Goal: Transaction & Acquisition: Purchase product/service

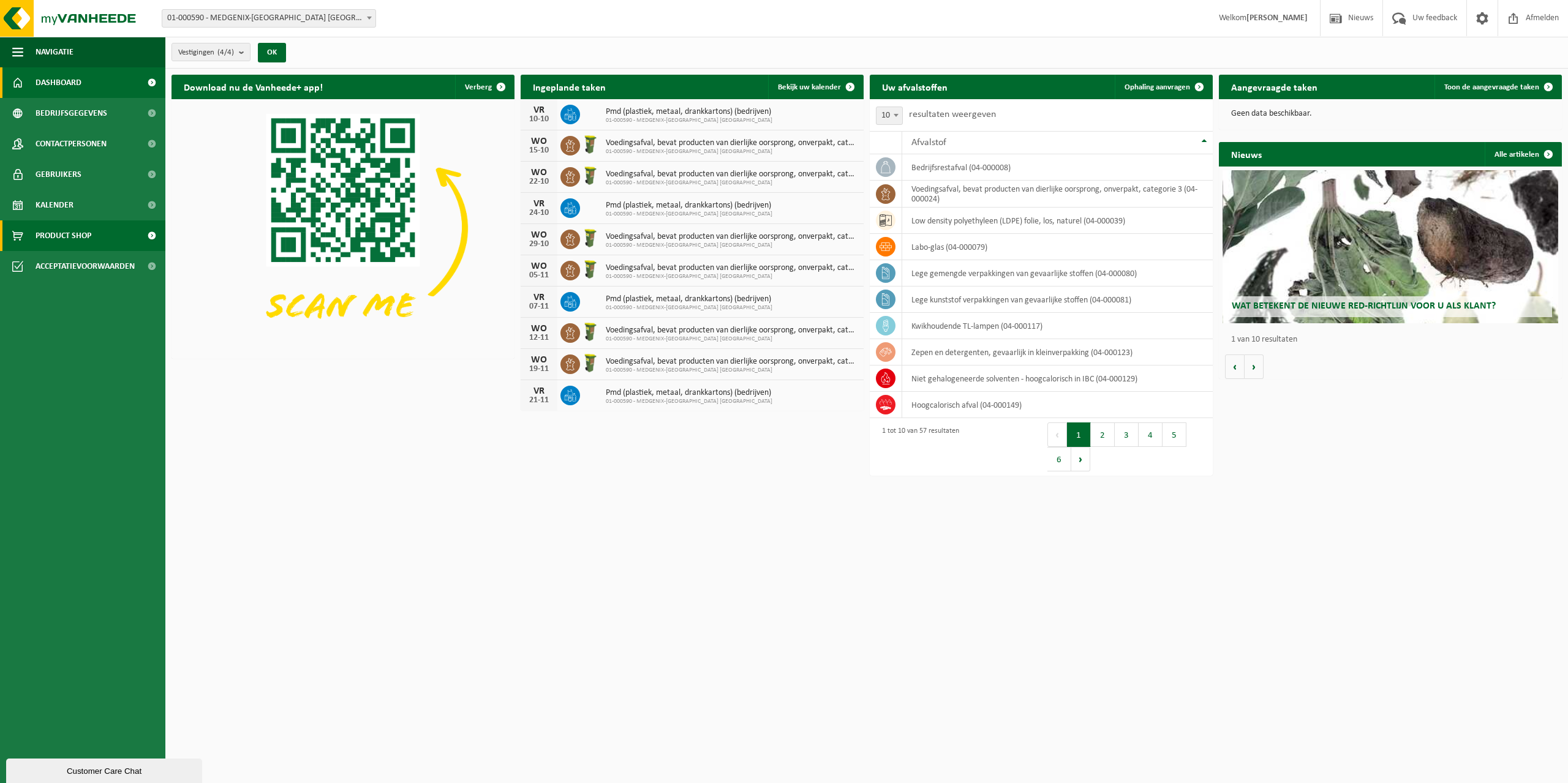
click at [56, 234] on span "Product Shop" at bounding box center [64, 236] width 56 height 31
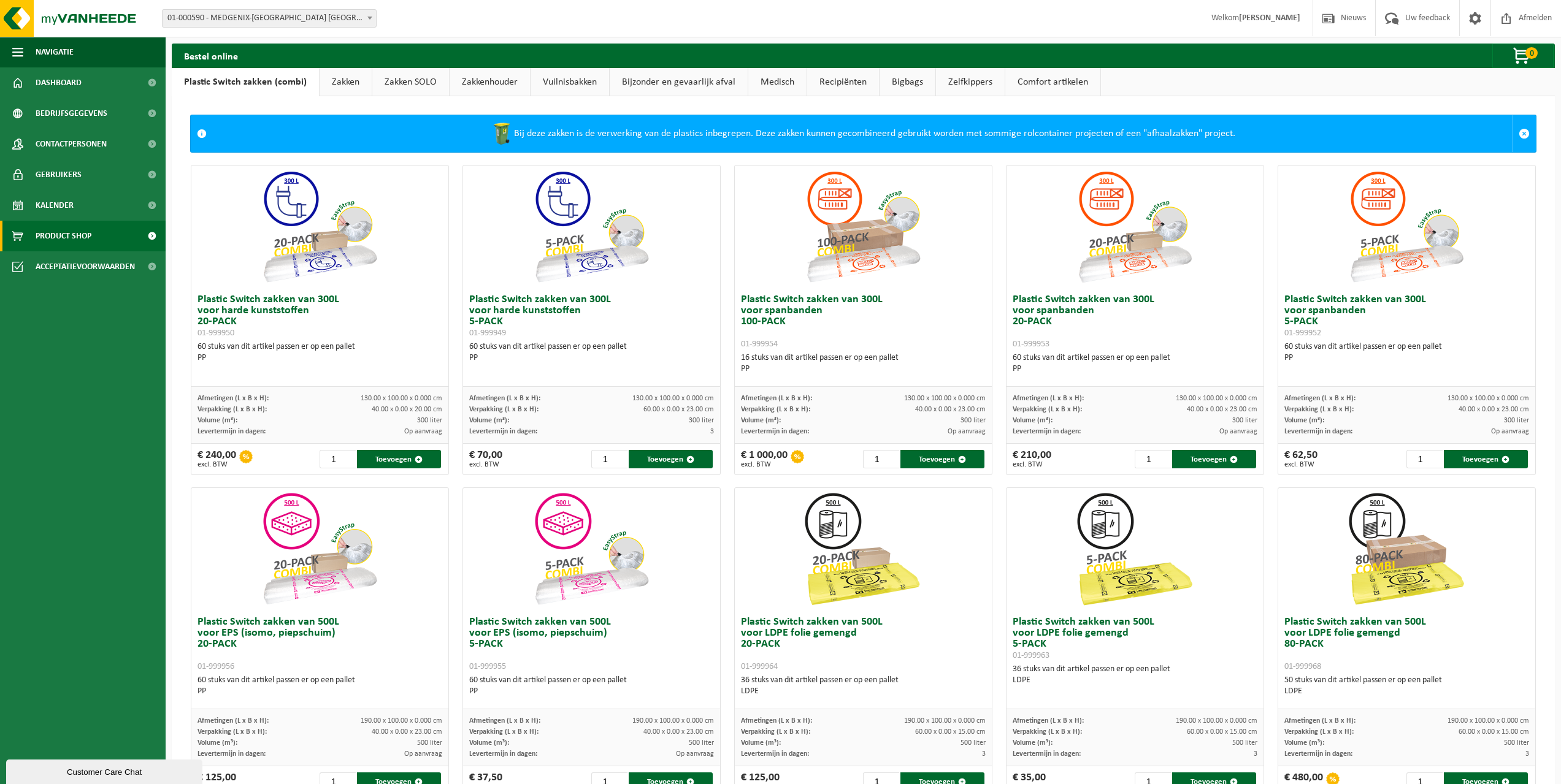
click at [342, 76] on link "Zakken" at bounding box center [346, 81] width 52 height 28
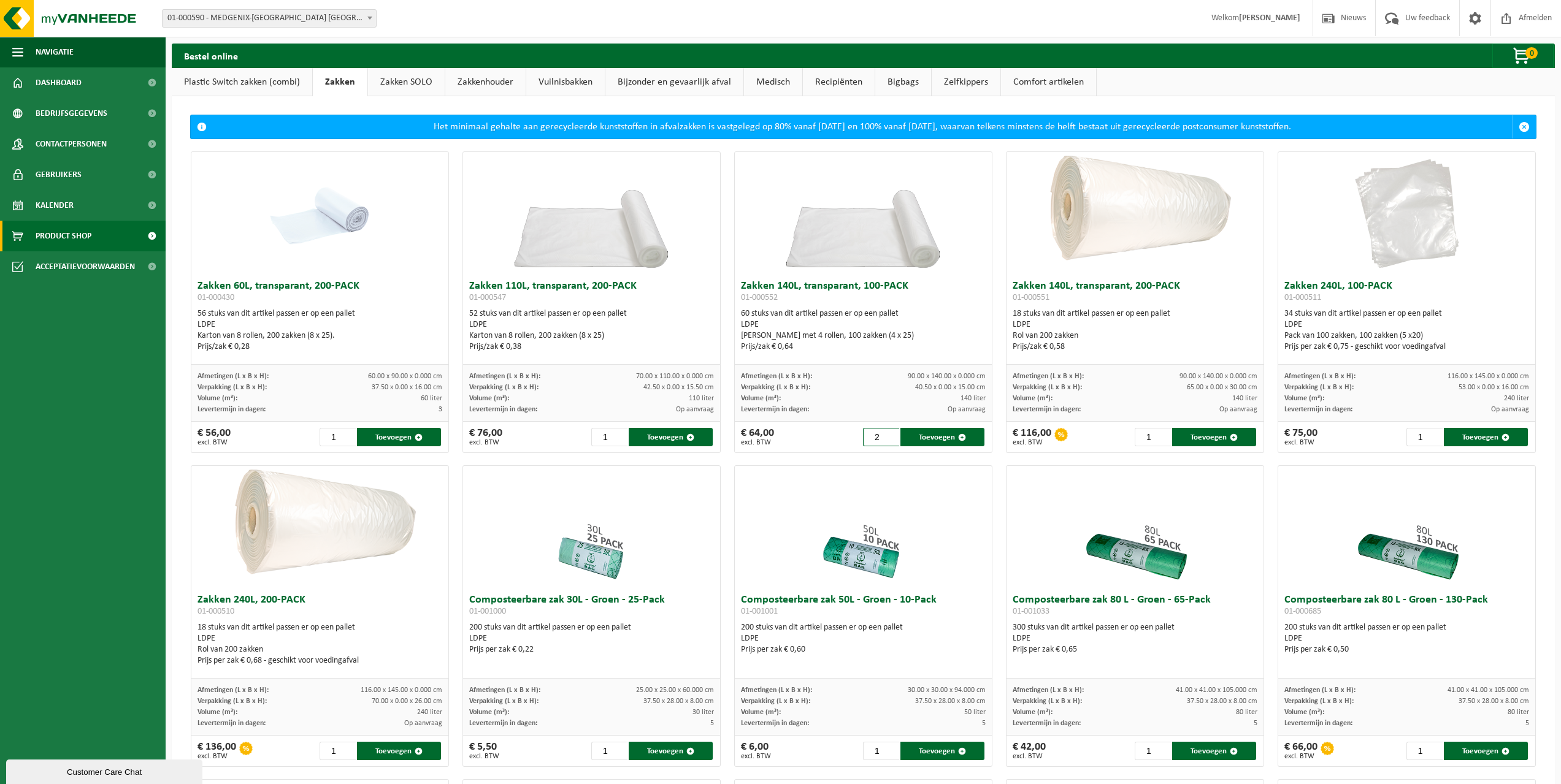
click at [887, 433] on input "2" at bounding box center [882, 437] width 37 height 18
click at [888, 434] on input "3" at bounding box center [882, 437] width 37 height 18
click at [888, 434] on input "4" at bounding box center [882, 437] width 37 height 18
click at [888, 434] on input "5" at bounding box center [882, 437] width 37 height 18
click at [918, 434] on button "Toevoegen" at bounding box center [942, 437] width 84 height 18
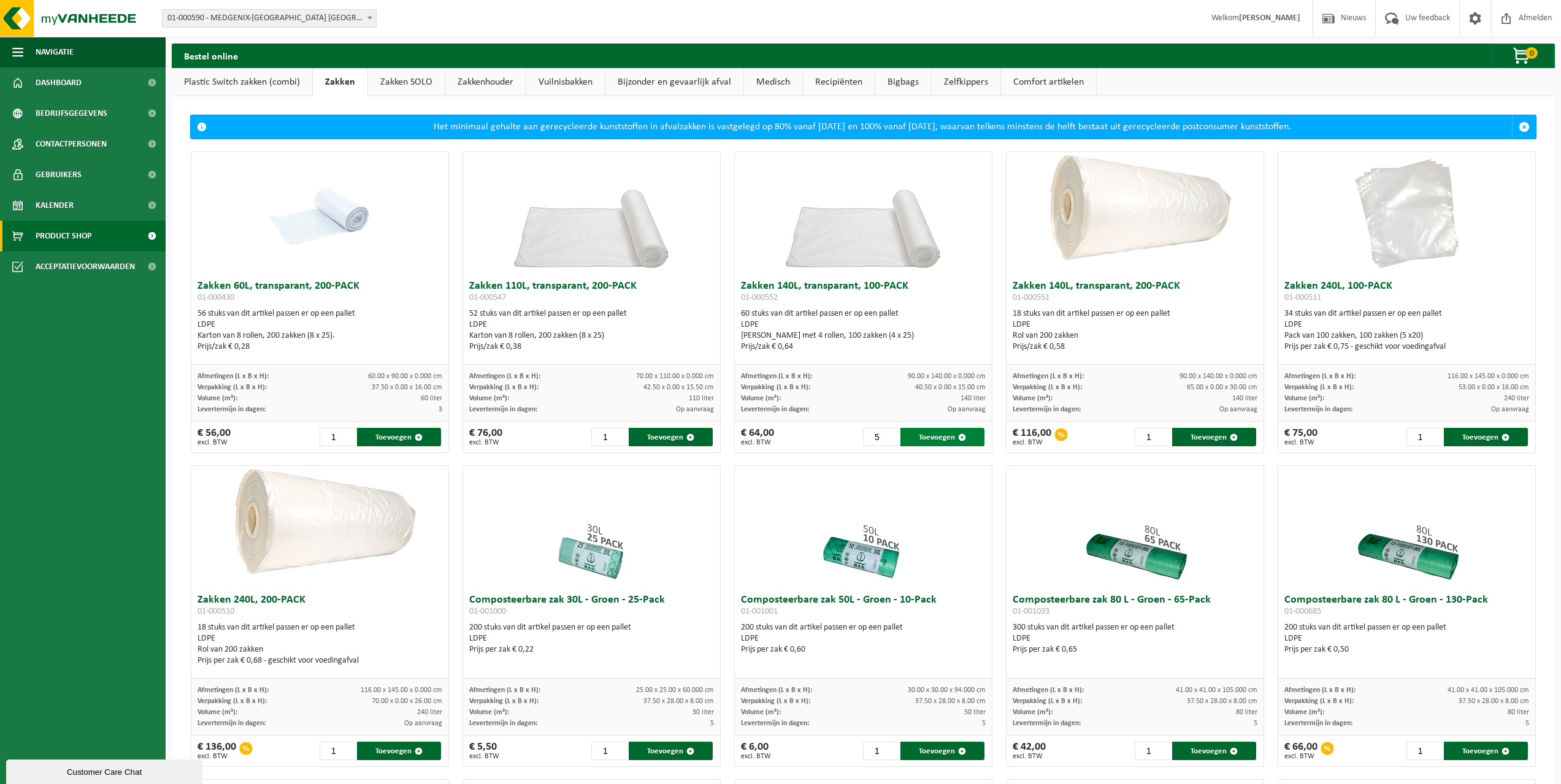
type input "1"
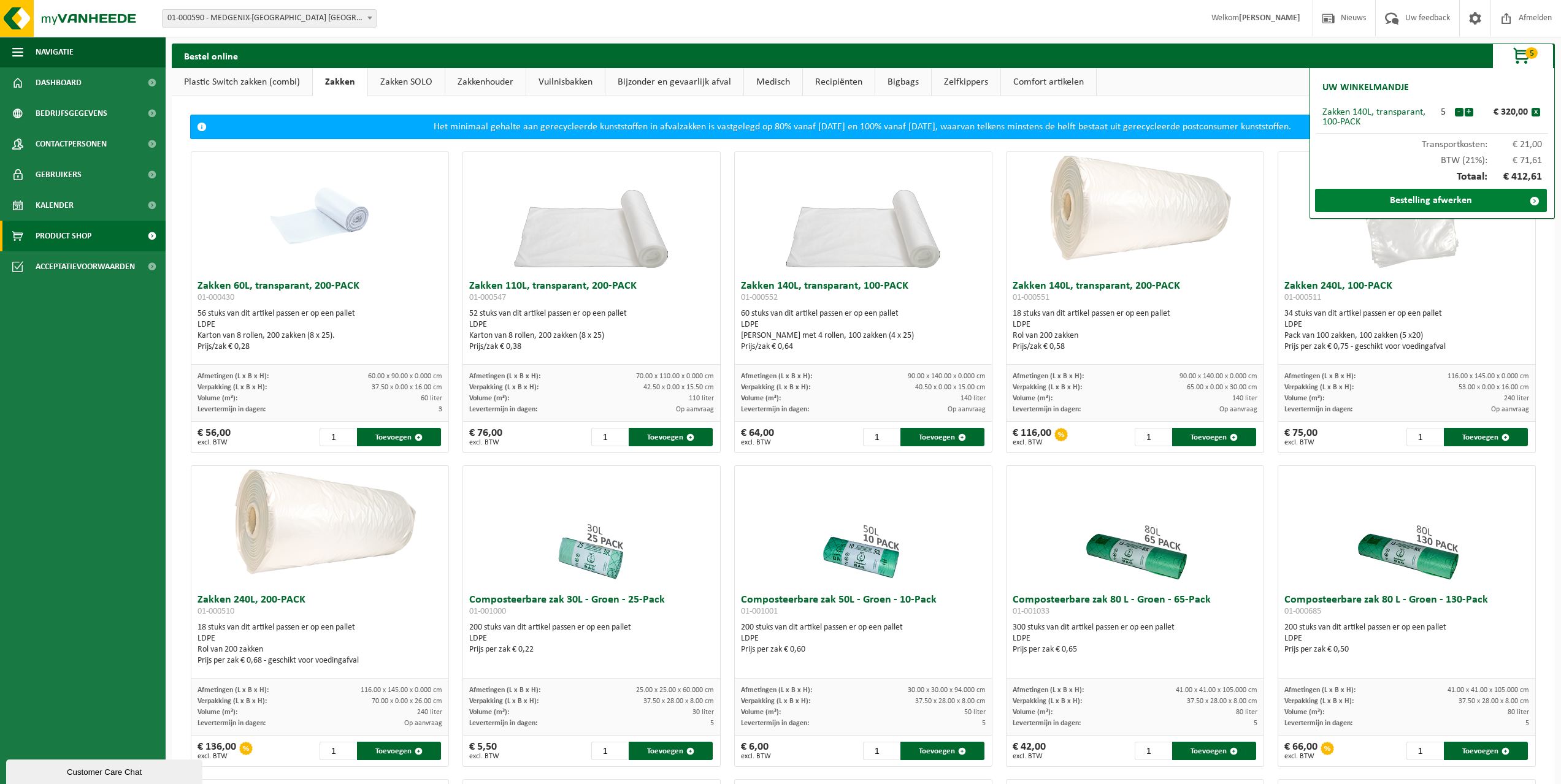
click at [1446, 197] on link "Bestelling afwerken" at bounding box center [1431, 201] width 232 height 23
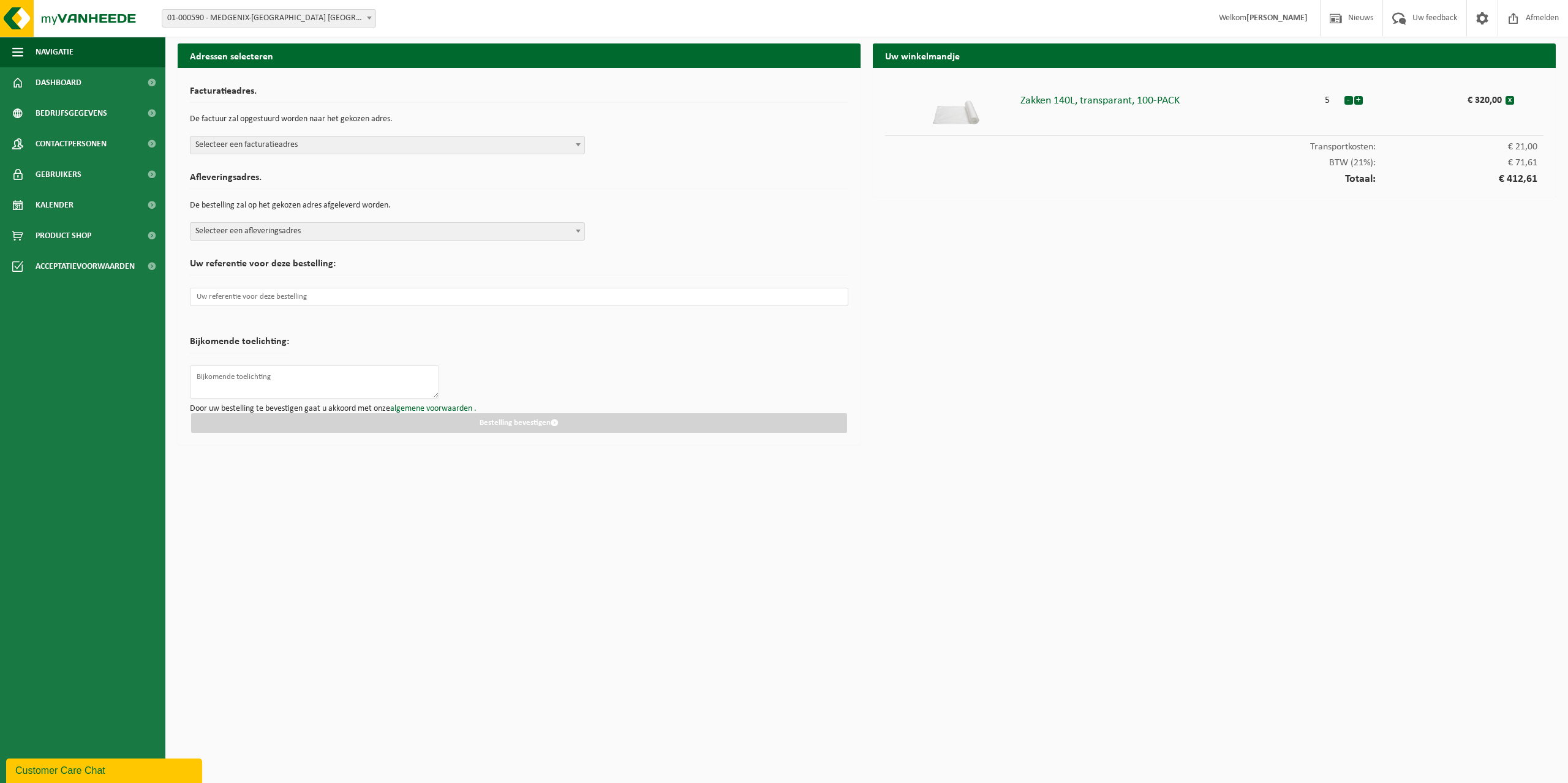
click at [285, 146] on span "Selecteer een facturatieadres" at bounding box center [387, 145] width 394 height 17
select select "6838"
click at [395, 230] on span "Selecteer een afleveringsadres" at bounding box center [387, 231] width 394 height 17
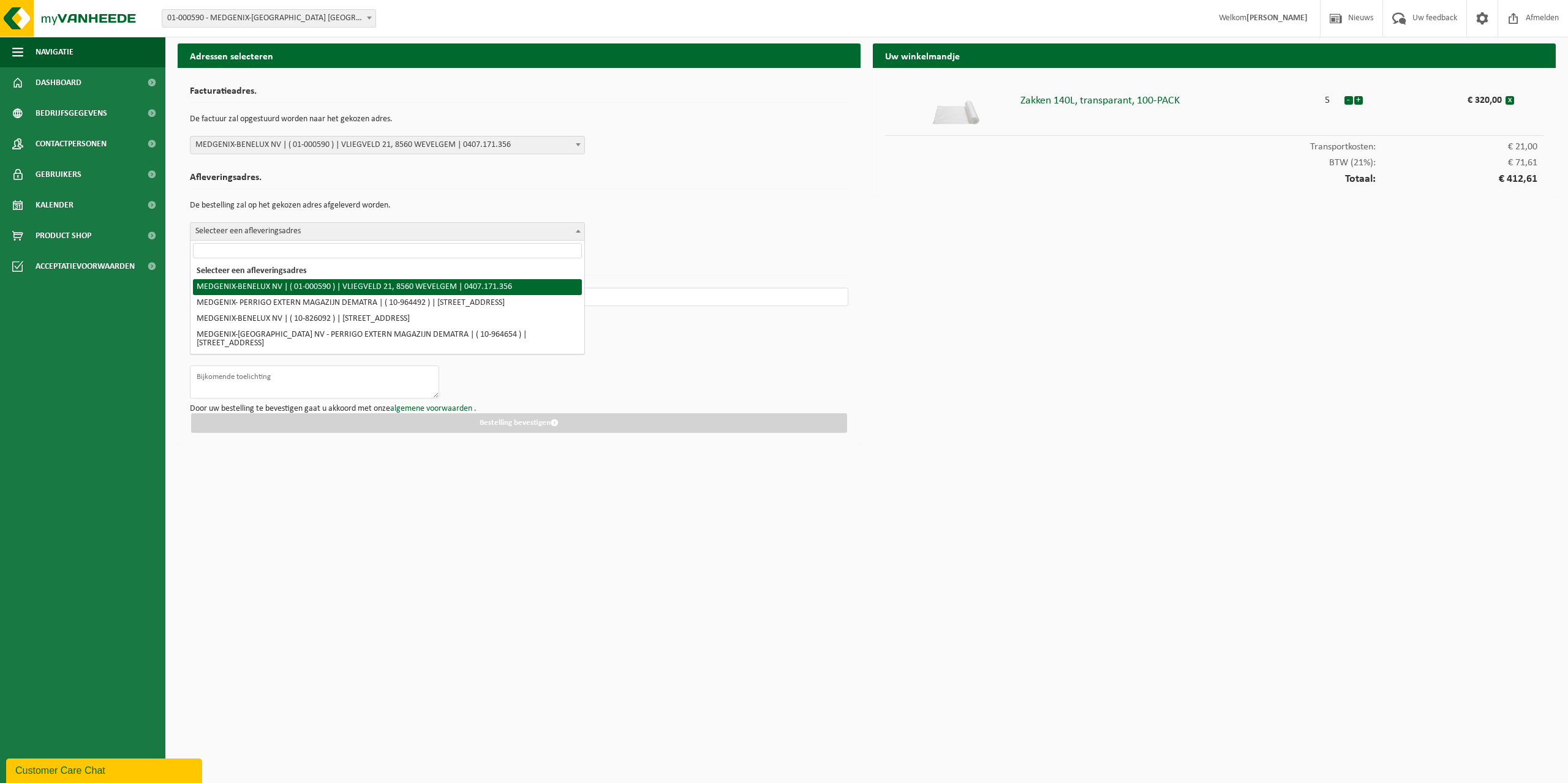
select select "6838"
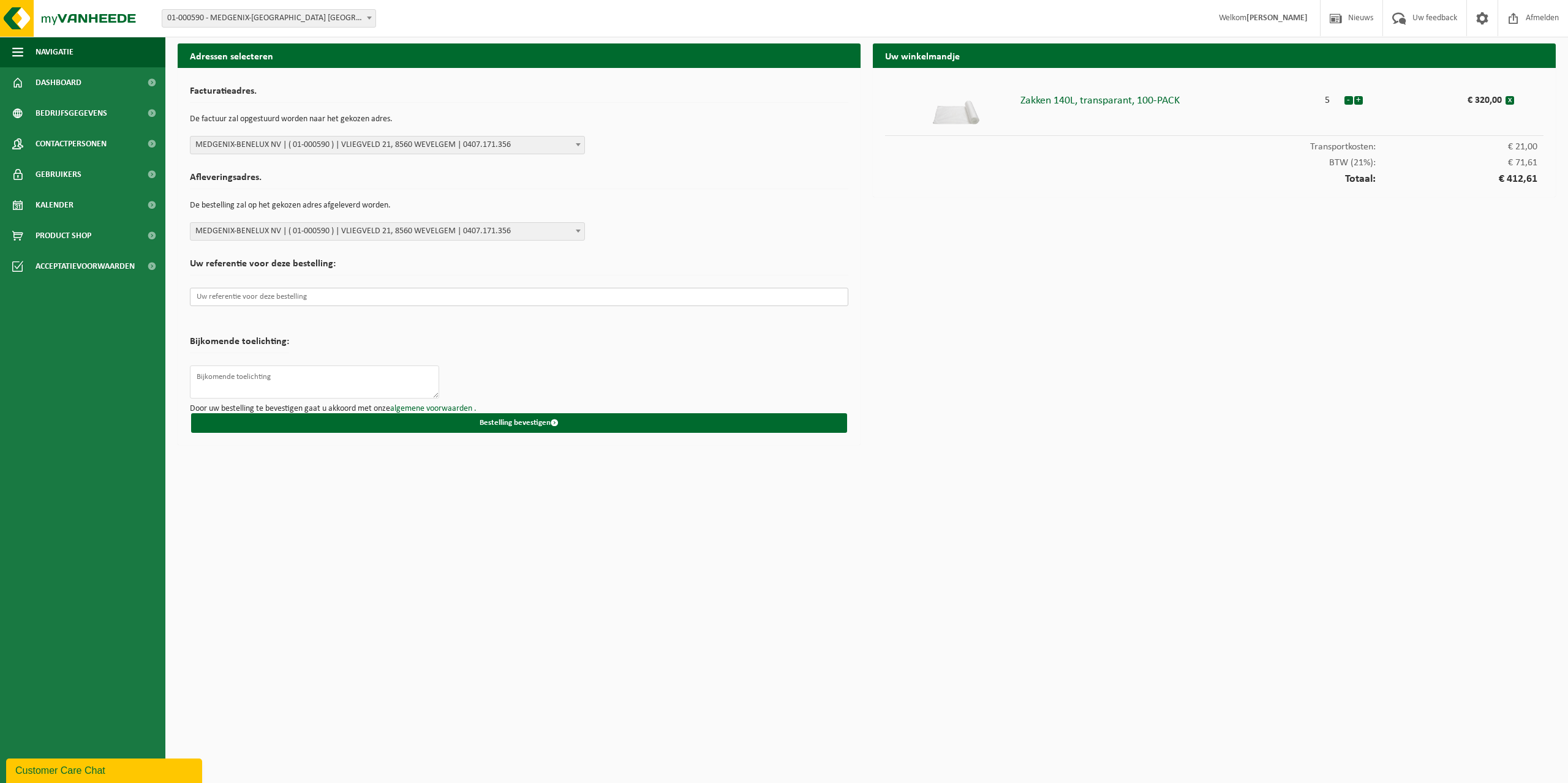
click at [303, 299] on input "text" at bounding box center [519, 297] width 658 height 18
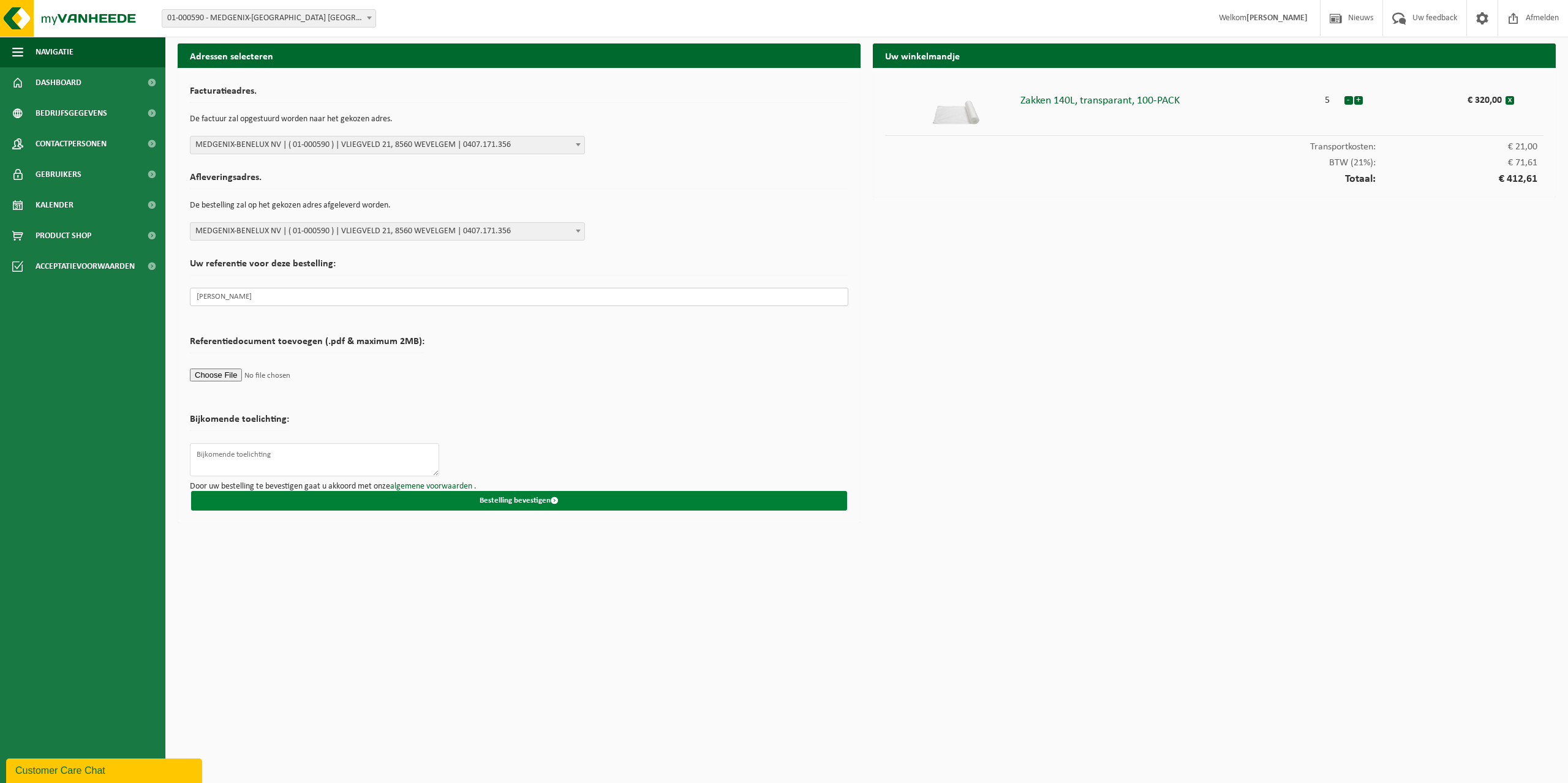
type input "Anna - Ramona"
click at [581, 501] on button "Bestelling bevestigen" at bounding box center [520, 501] width 656 height 20
